Goal: Information Seeking & Learning: Learn about a topic

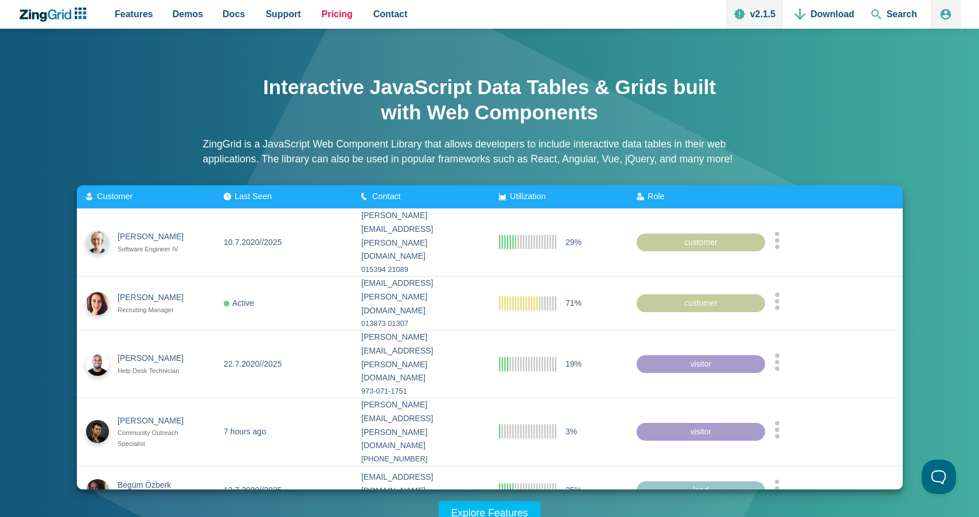
click at [335, 15] on span "Pricing" at bounding box center [337, 13] width 31 height 15
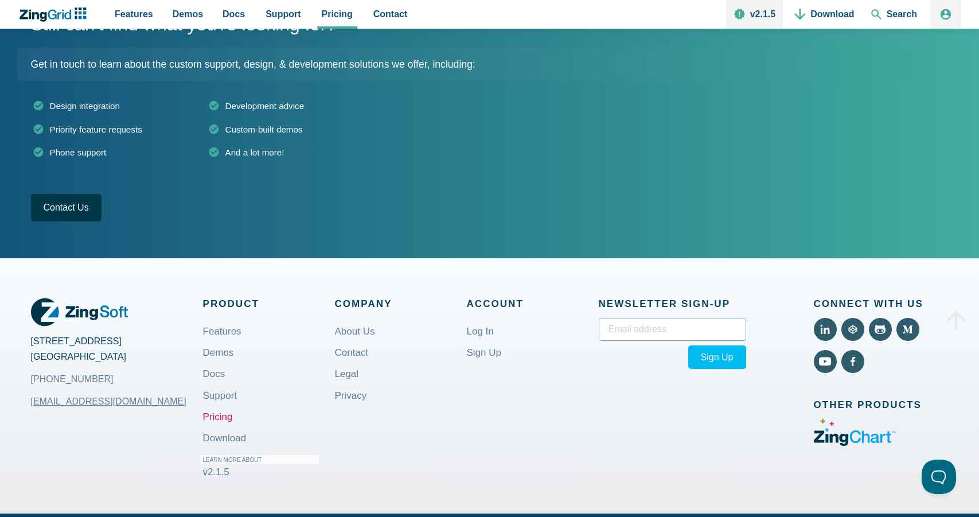
scroll to position [644, 0]
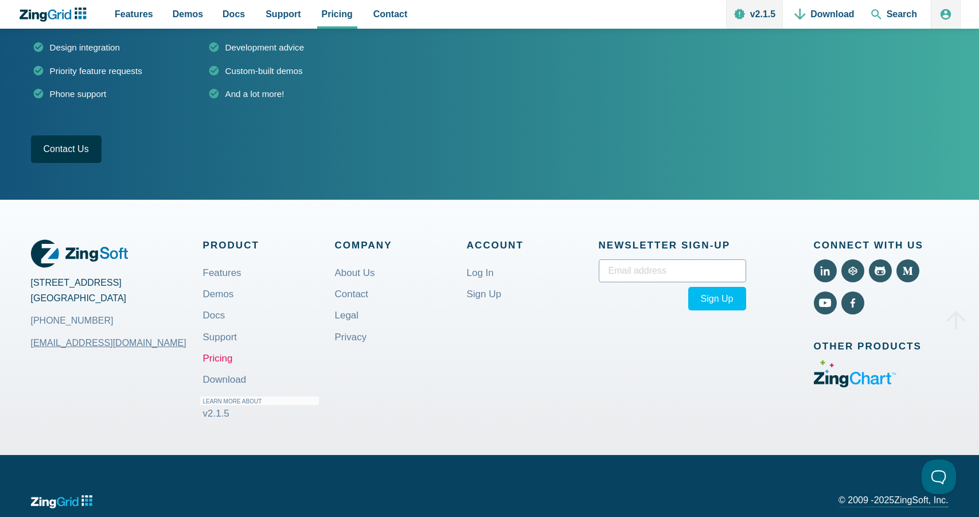
click at [873, 380] on use "Visit ZingChart (External)" at bounding box center [855, 374] width 83 height 28
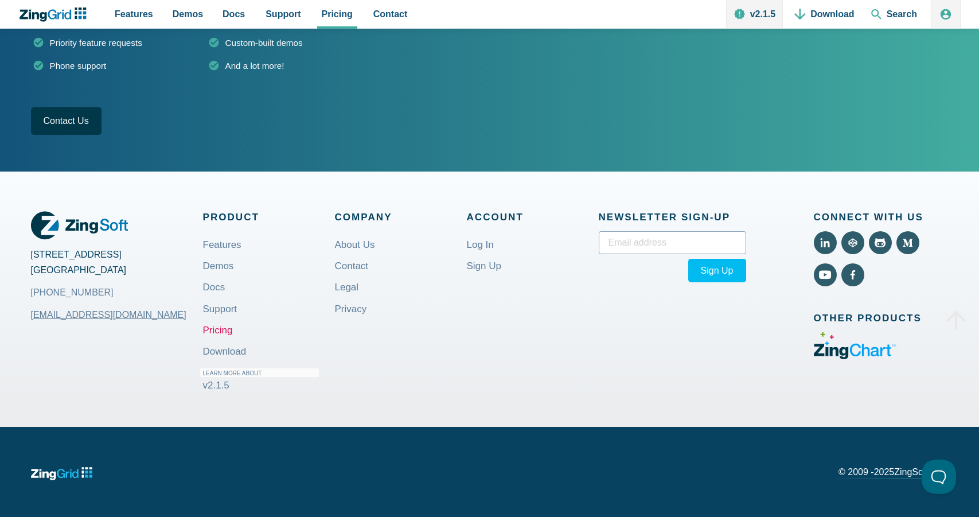
scroll to position [689, 0]
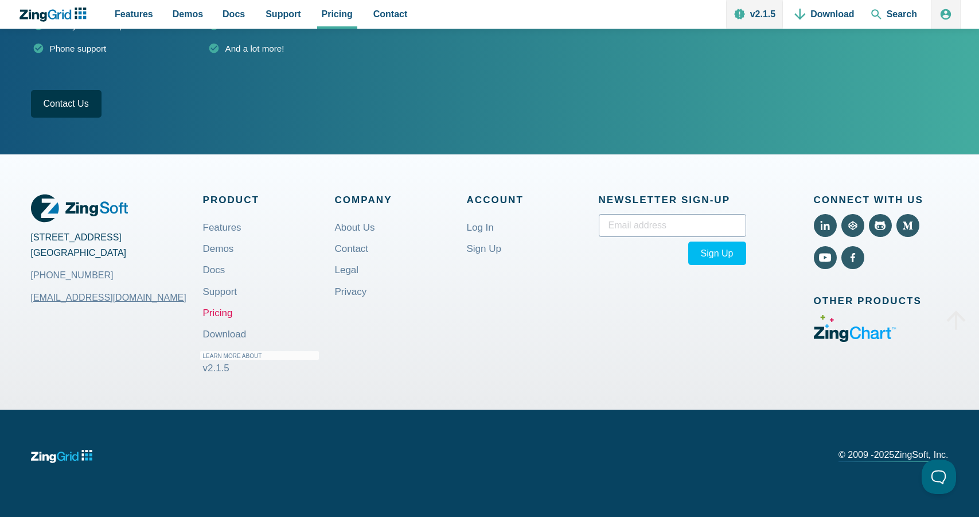
click at [63, 462] on icon "ZingGrid logo" at bounding box center [61, 456] width 61 height 20
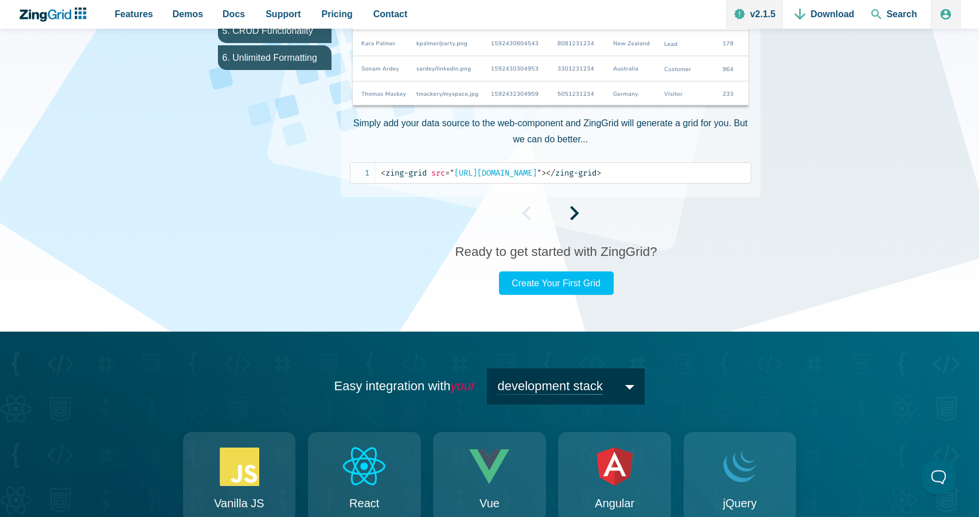
scroll to position [819, 0]
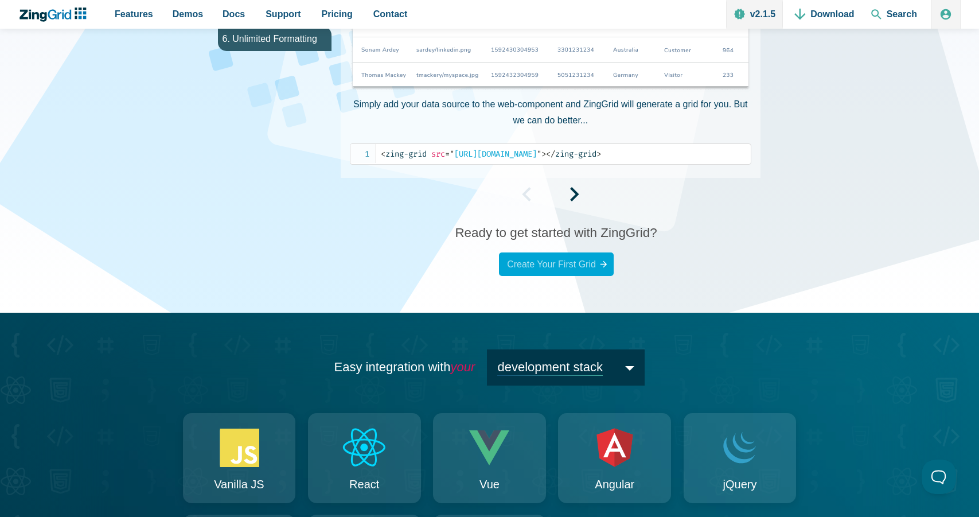
click at [550, 266] on link "Create Your First Grid" at bounding box center [556, 264] width 115 height 24
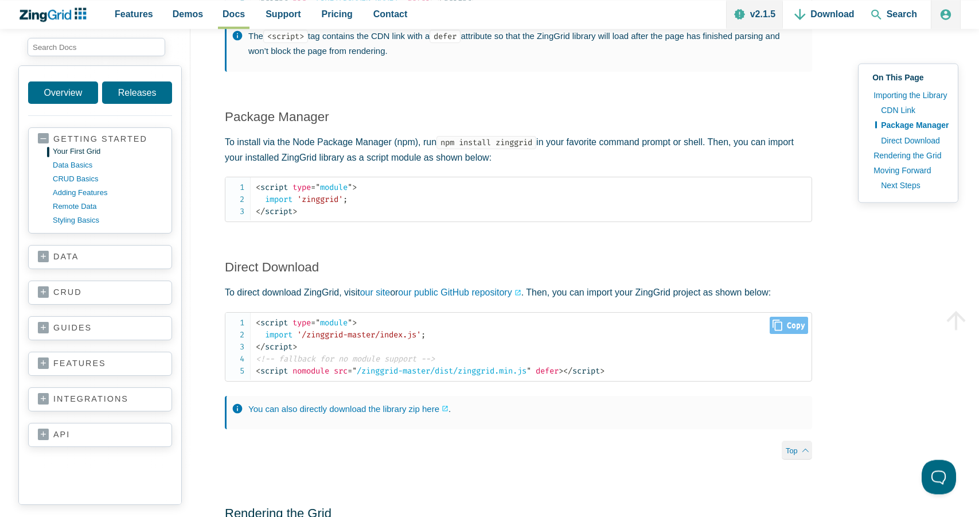
scroll to position [995, 0]
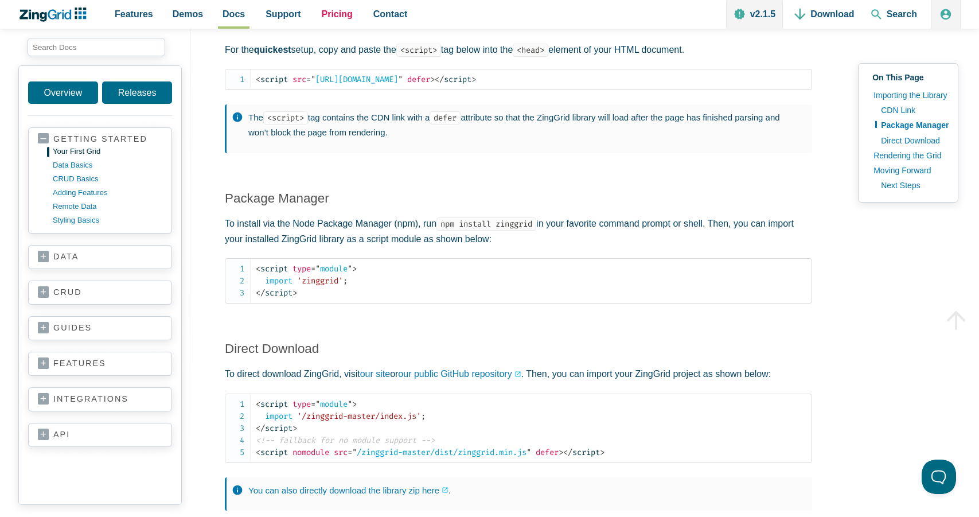
click at [337, 15] on span "Pricing" at bounding box center [337, 13] width 31 height 15
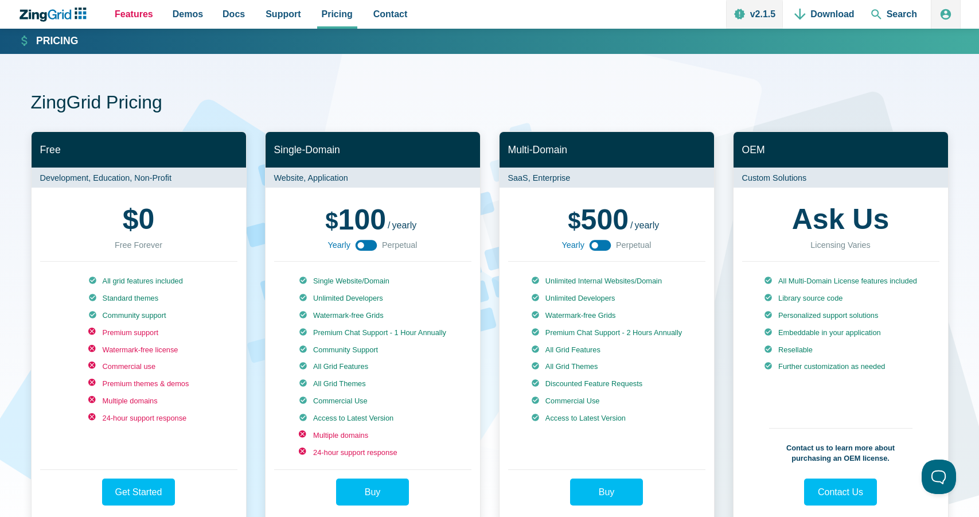
click at [123, 13] on span "Features" at bounding box center [134, 13] width 38 height 15
